Goal: Information Seeking & Learning: Compare options

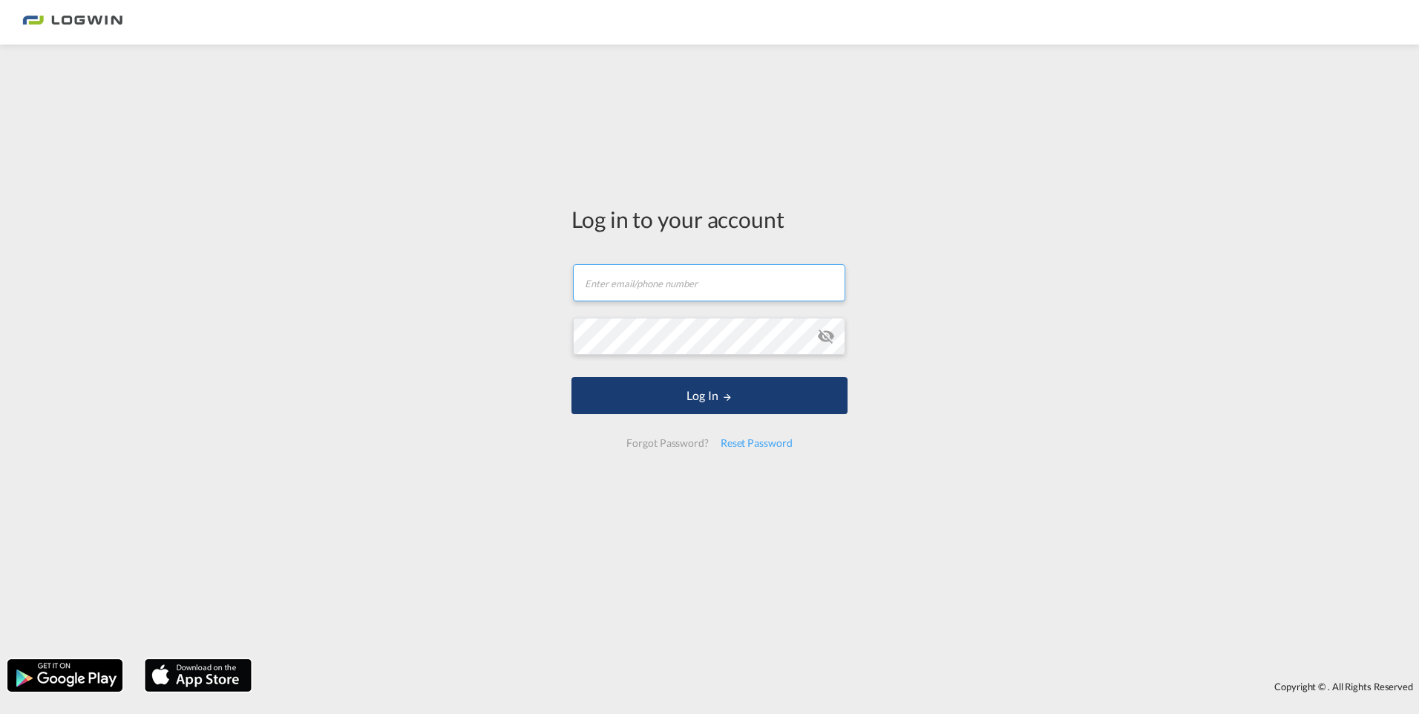
type input "[EMAIL_ADDRESS][DOMAIN_NAME]"
click at [686, 410] on button "Log In" at bounding box center [709, 395] width 276 height 37
